Goal: Task Accomplishment & Management: Manage account settings

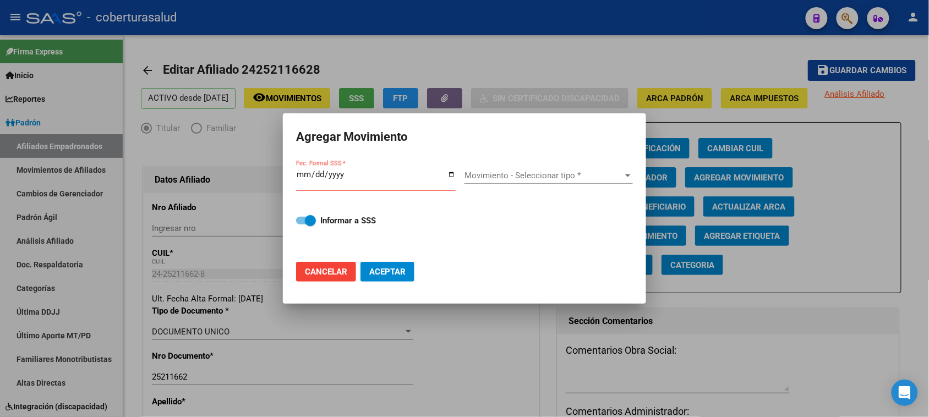
click at [304, 171] on input "Fec. Formal SSS *" at bounding box center [376, 179] width 160 height 18
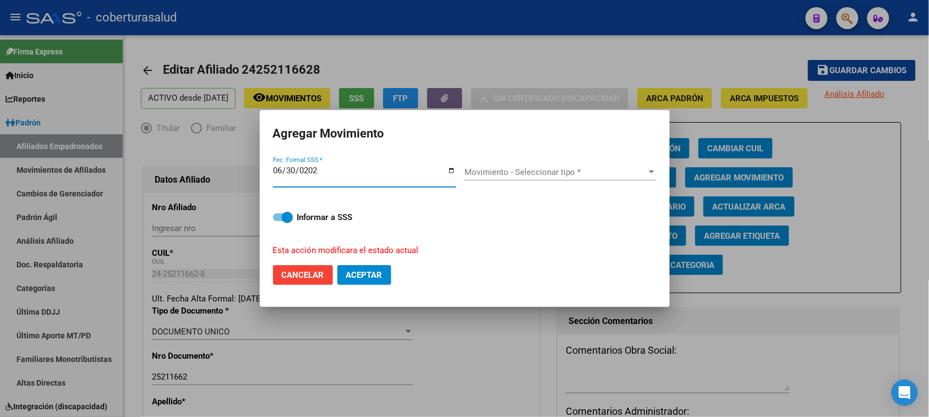
type input "[DATE]"
click at [511, 175] on span "Movimiento - Seleccionar tipo *" at bounding box center [556, 172] width 182 height 10
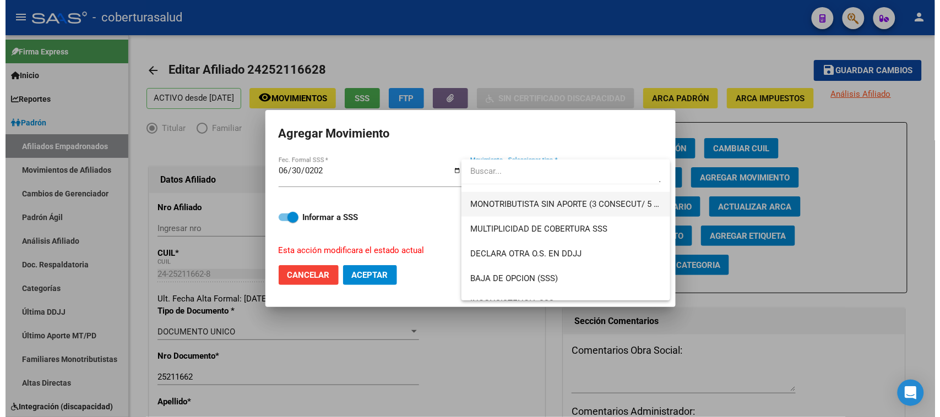
scroll to position [413, 0]
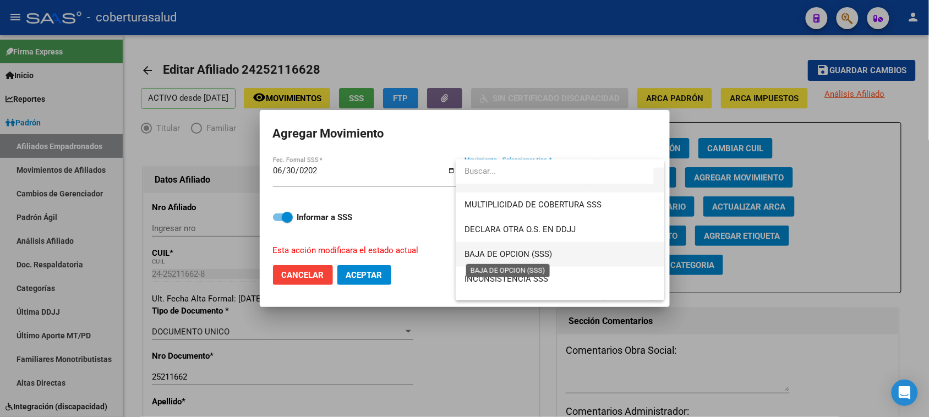
click at [537, 259] on span "BAJA DE OPCION (SSS)" at bounding box center [509, 254] width 88 height 10
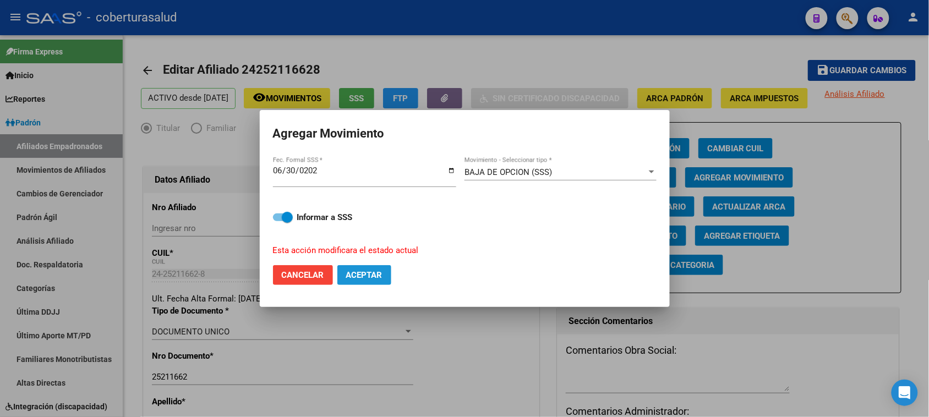
click at [374, 276] on span "Aceptar" at bounding box center [364, 275] width 36 height 10
checkbox input "false"
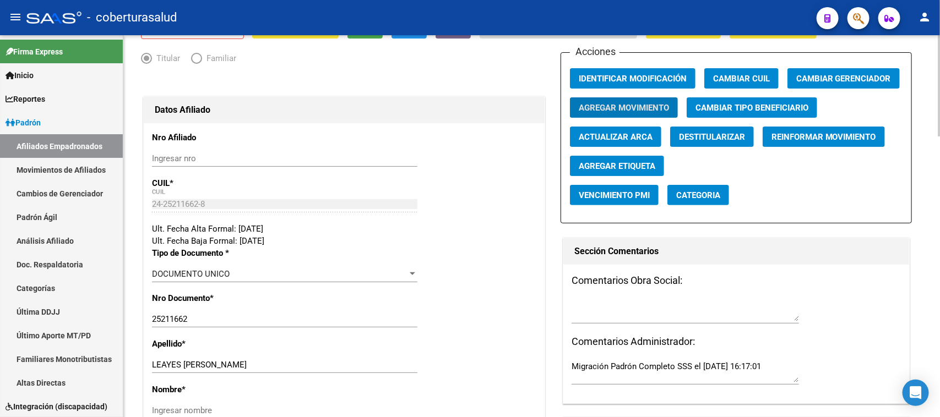
scroll to position [69, 0]
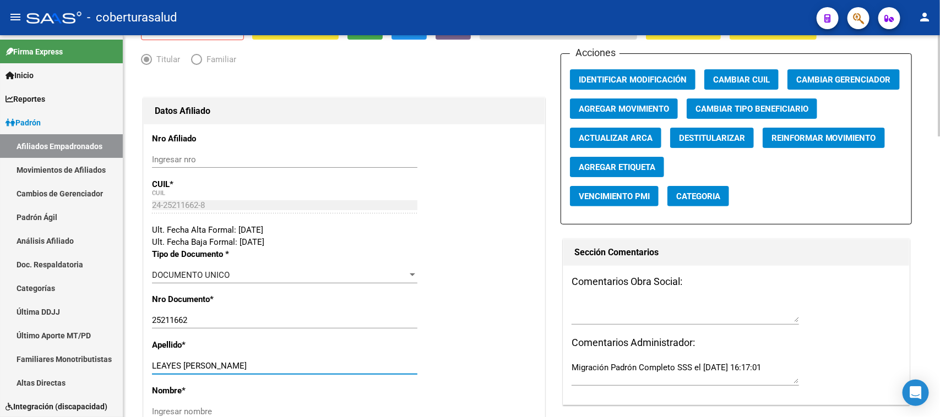
drag, startPoint x: 307, startPoint y: 367, endPoint x: 183, endPoint y: 366, distance: 124.4
click at [183, 366] on input "LEAYES [PERSON_NAME]" at bounding box center [284, 366] width 265 height 10
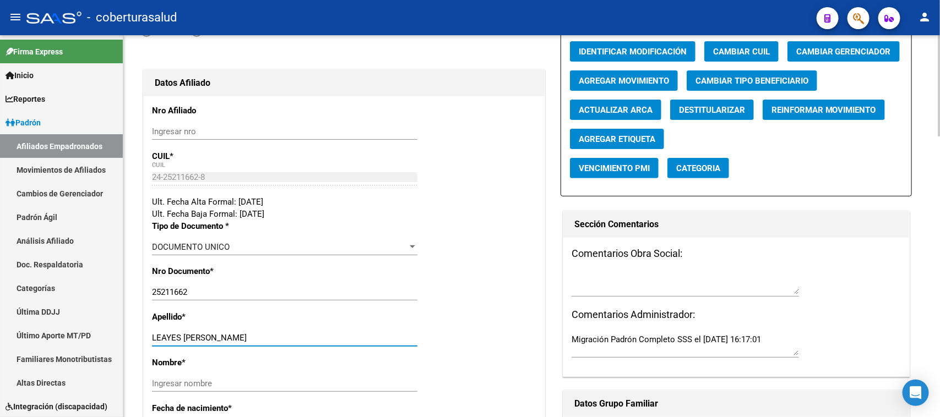
scroll to position [138, 0]
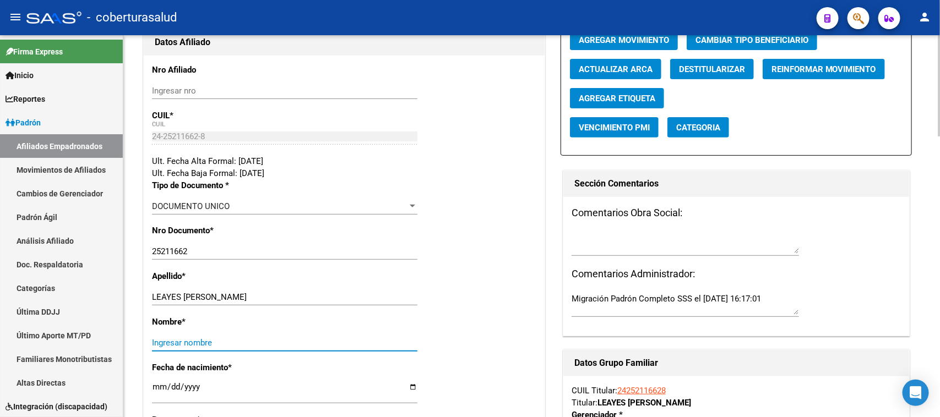
click at [231, 342] on input "Ingresar nombre" at bounding box center [284, 343] width 265 height 10
paste input "[PERSON_NAME]"
type input "[PERSON_NAME]"
click at [493, 329] on div "Nombre * [PERSON_NAME] nombre" at bounding box center [344, 339] width 384 height 46
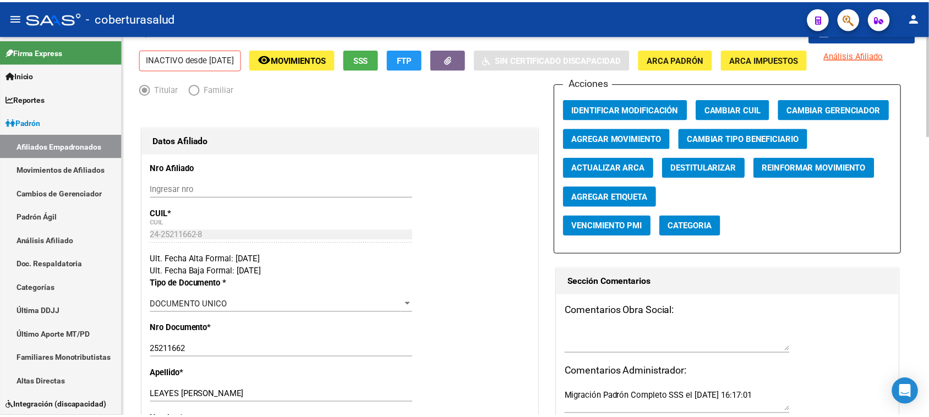
scroll to position [0, 0]
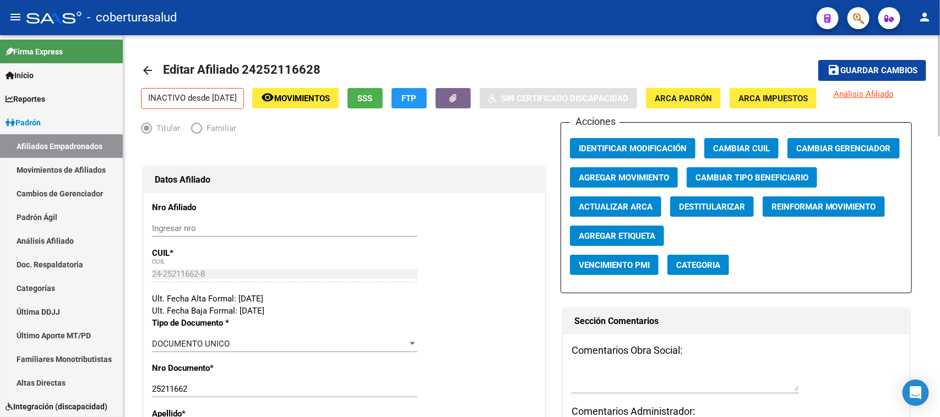
click at [871, 57] on mat-toolbar-row "save Guardar cambios" at bounding box center [845, 70] width 164 height 35
click at [872, 59] on mat-toolbar-row "save Guardar cambios" at bounding box center [845, 70] width 164 height 35
click at [872, 66] on span "Guardar cambios" at bounding box center [878, 71] width 77 height 10
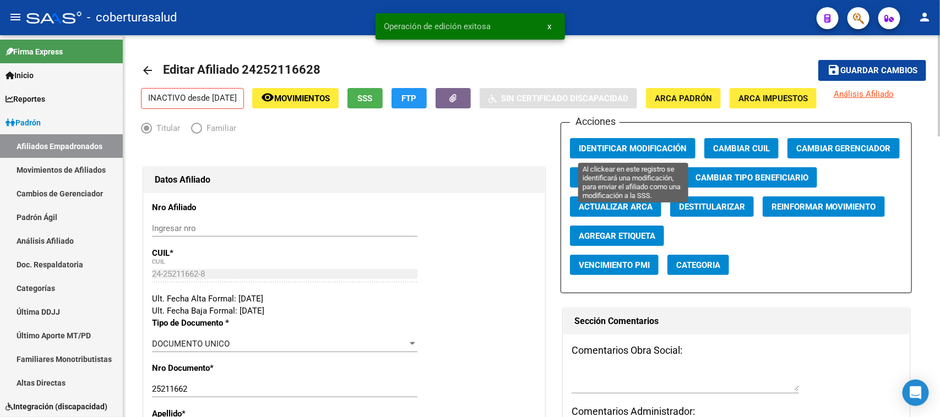
click at [626, 141] on button "Identificar Modificación" at bounding box center [633, 148] width 126 height 20
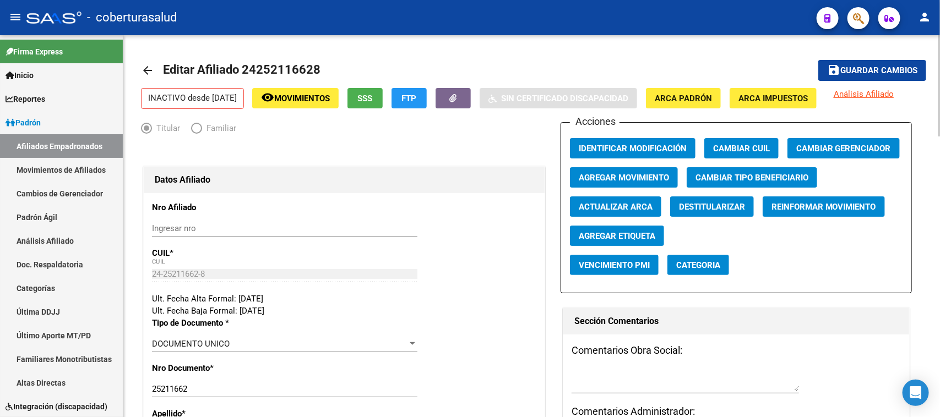
click at [293, 65] on span "Editar Afiliado 24252116628" at bounding box center [241, 70] width 157 height 14
copy h1 "24252116628"
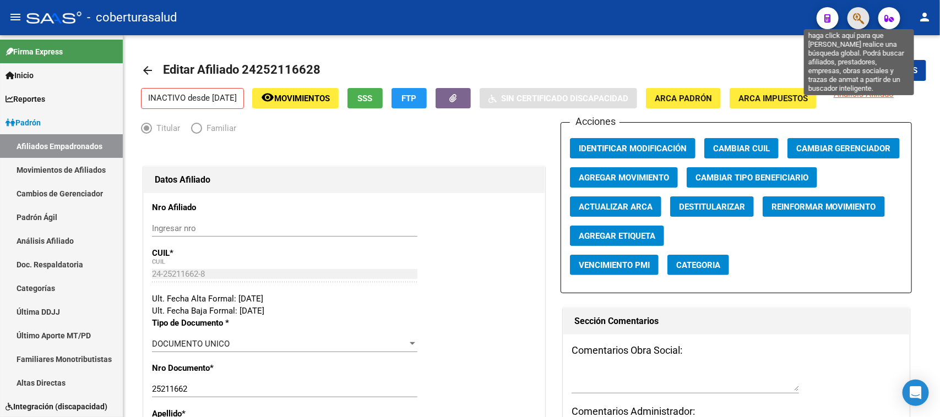
click at [860, 24] on icon "button" at bounding box center [858, 18] width 11 height 13
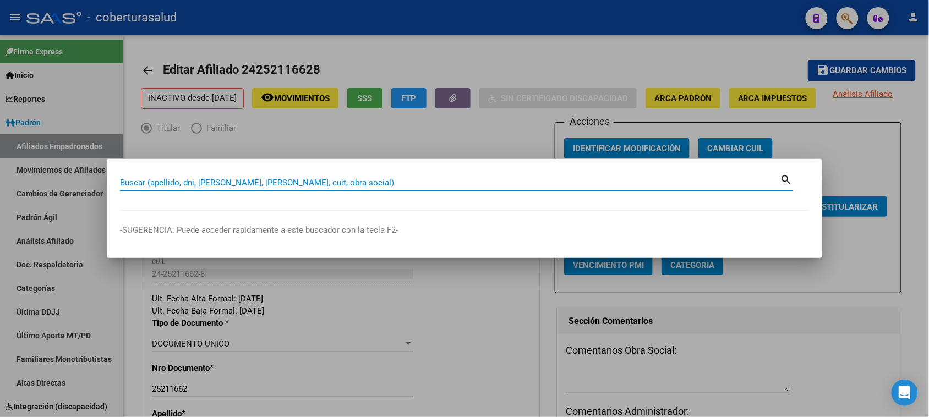
paste input "24252116628"
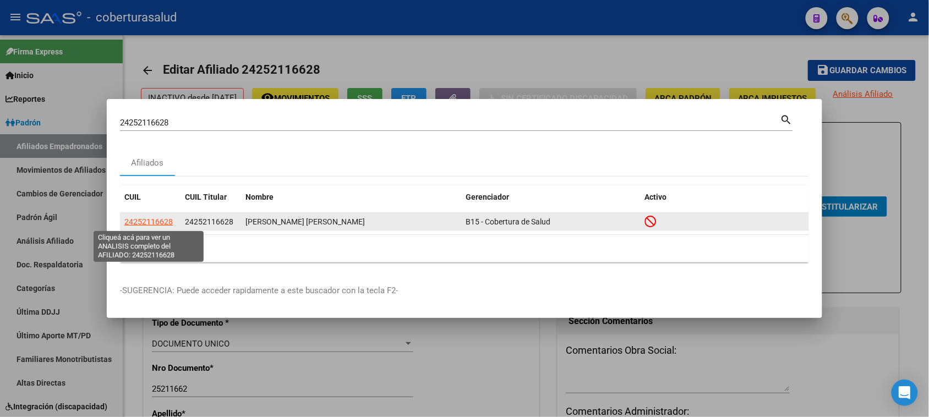
click at [159, 221] on span "24252116628" at bounding box center [148, 221] width 48 height 9
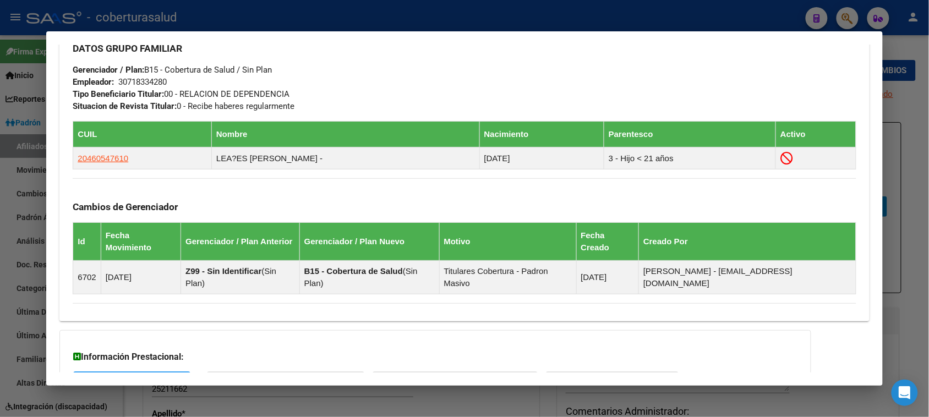
scroll to position [551, 0]
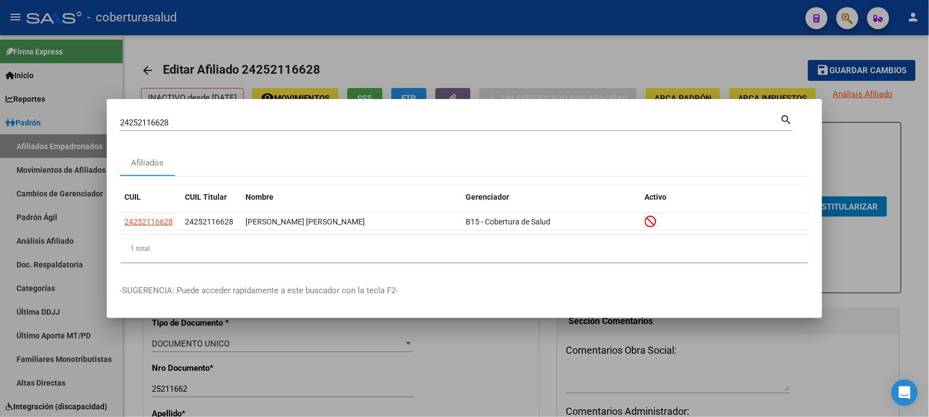
click at [146, 121] on input "24252116628" at bounding box center [450, 123] width 661 height 10
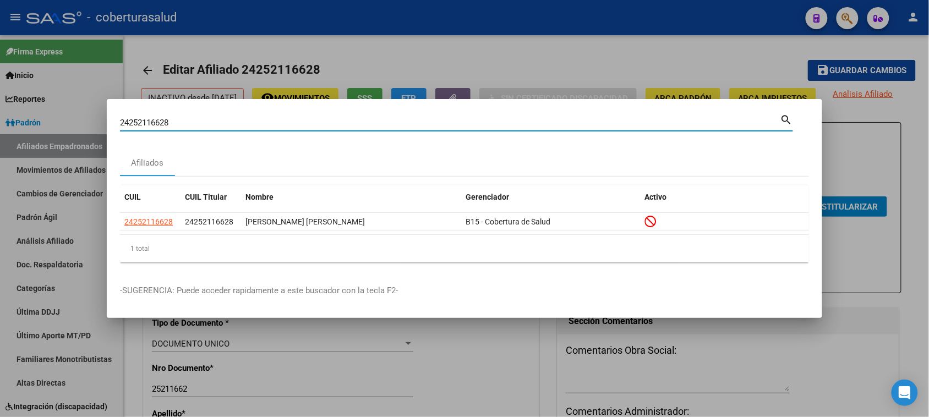
click at [146, 121] on input "24252116628" at bounding box center [450, 123] width 661 height 10
paste input "0525394"
type input "20525394"
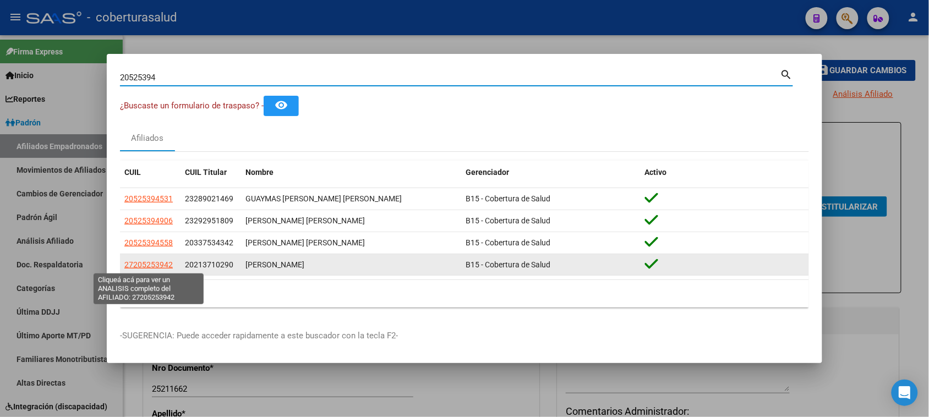
click at [148, 266] on span "27205253942" at bounding box center [148, 264] width 48 height 9
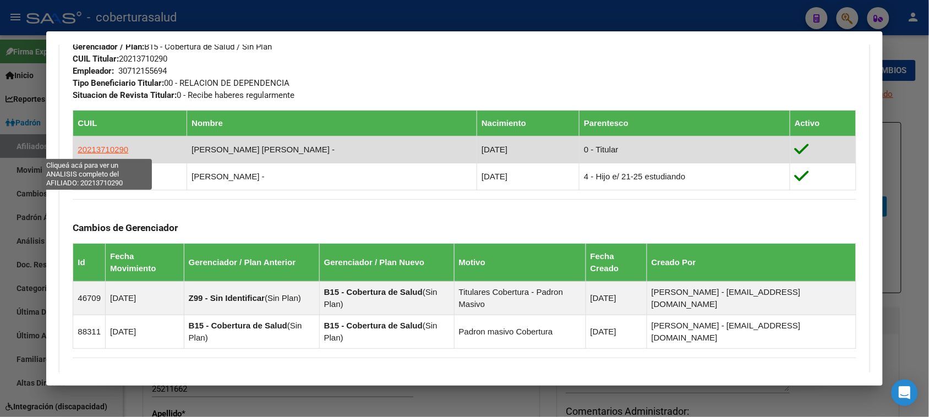
click at [80, 149] on span "20213710290" at bounding box center [103, 149] width 51 height 9
type textarea "20213710290"
